Goal: Task Accomplishment & Management: Use online tool/utility

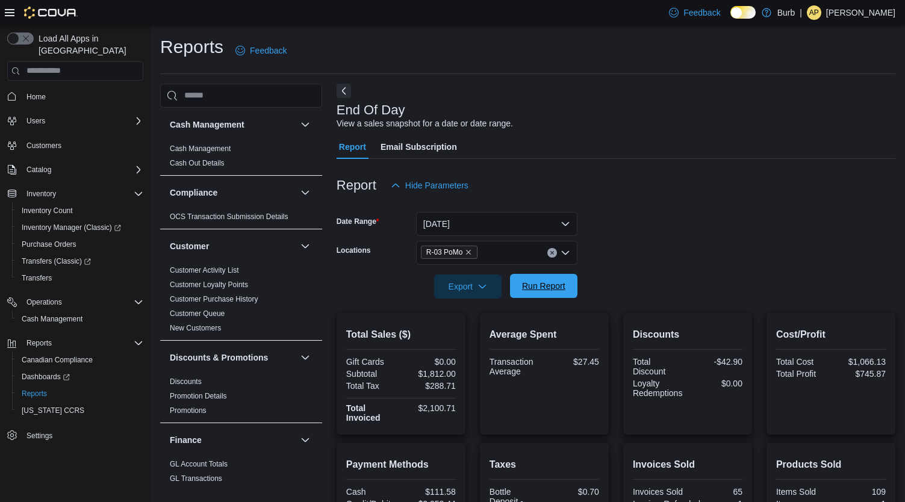
scroll to position [100, 0]
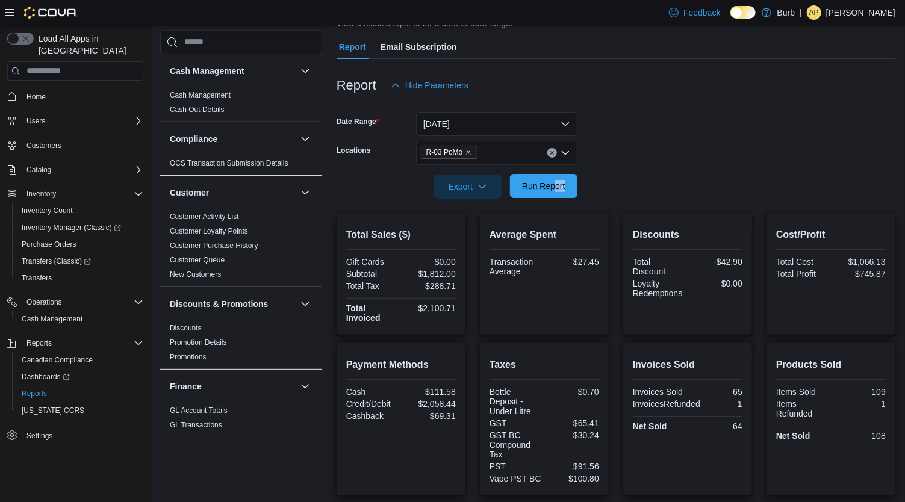
click at [560, 188] on span "Run Report" at bounding box center [543, 186] width 43 height 12
click at [564, 188] on span "Run Report" at bounding box center [543, 186] width 43 height 12
click at [548, 188] on span "Run Report" at bounding box center [543, 186] width 43 height 12
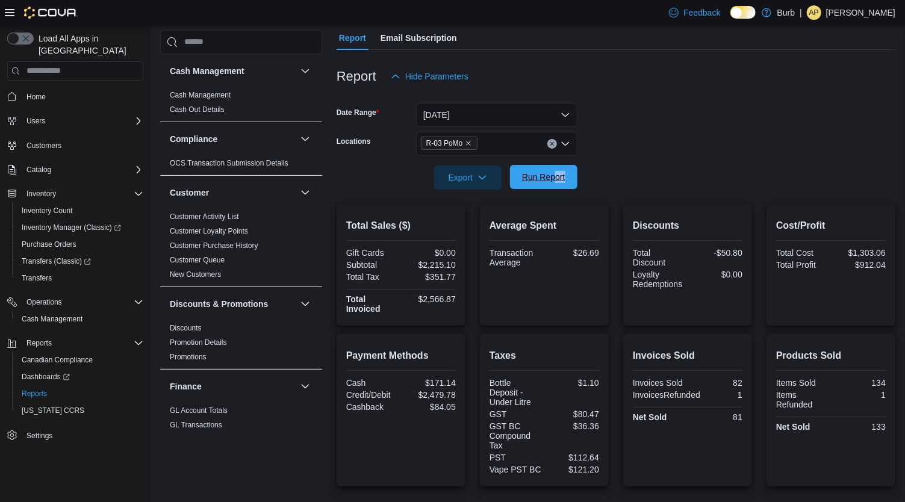
scroll to position [108, 0]
click at [555, 144] on button "Clear input" at bounding box center [552, 145] width 10 height 10
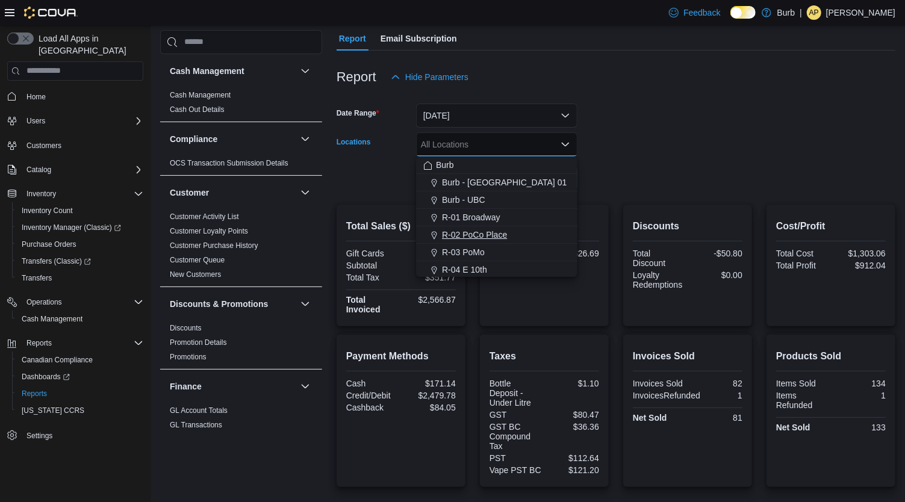
click at [497, 232] on span "R-02 PoCo Place" at bounding box center [474, 235] width 65 height 12
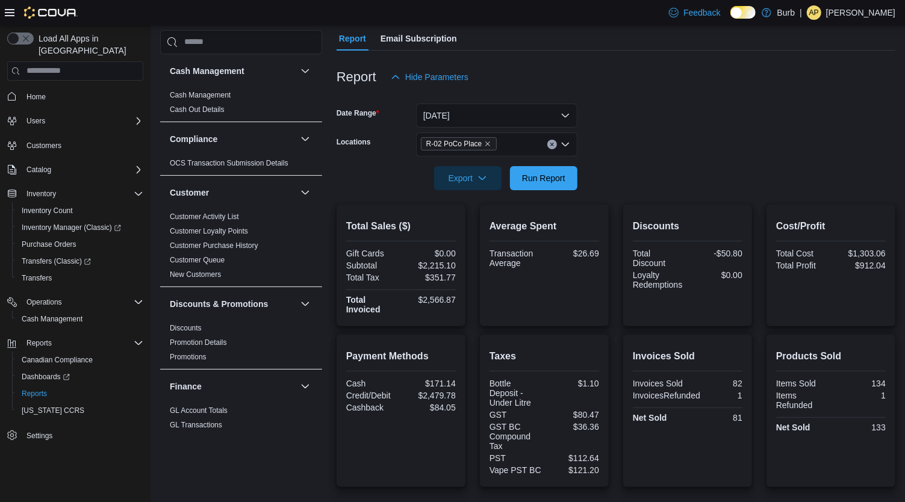
click at [694, 98] on div at bounding box center [616, 96] width 559 height 14
click at [547, 184] on span "Run Report" at bounding box center [543, 178] width 53 height 24
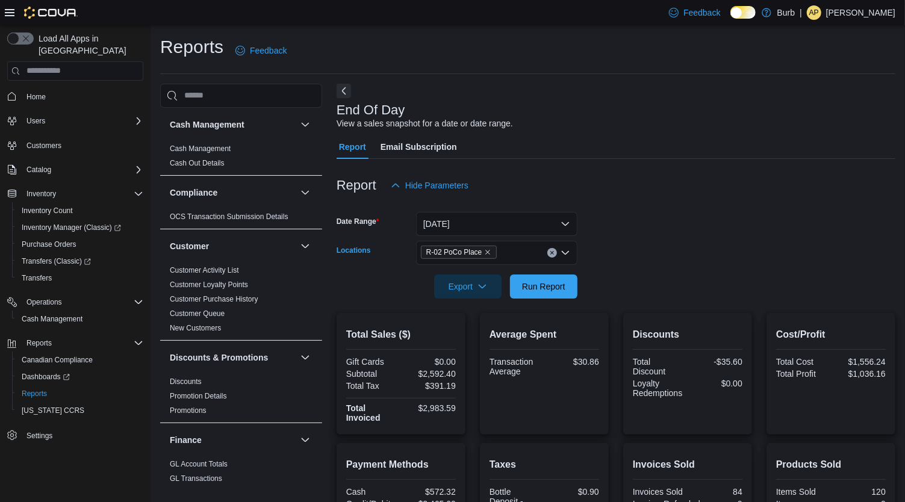
click at [550, 254] on icon "Clear input" at bounding box center [551, 252] width 3 height 3
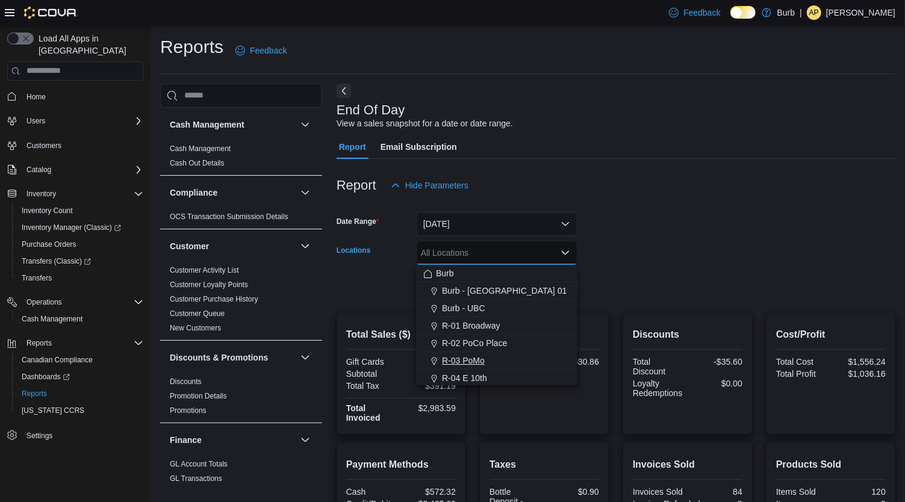
click at [476, 361] on span "R-03 PoMo" at bounding box center [463, 361] width 43 height 12
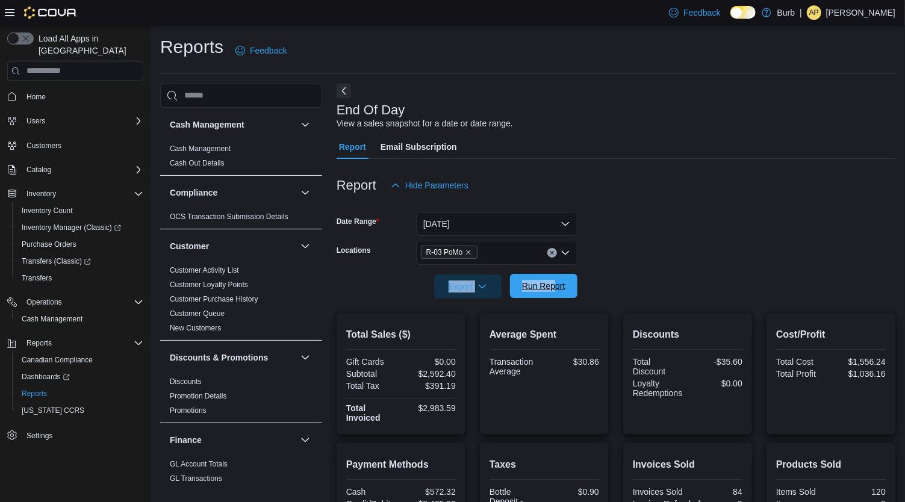
drag, startPoint x: 639, startPoint y: 270, endPoint x: 555, endPoint y: 295, distance: 87.8
click at [555, 295] on form "Date Range [DATE] Locations R-03 PoMo Export Run Report" at bounding box center [616, 247] width 559 height 101
click at [555, 295] on span "Run Report" at bounding box center [543, 286] width 53 height 24
